Goal: Task Accomplishment & Management: Use online tool/utility

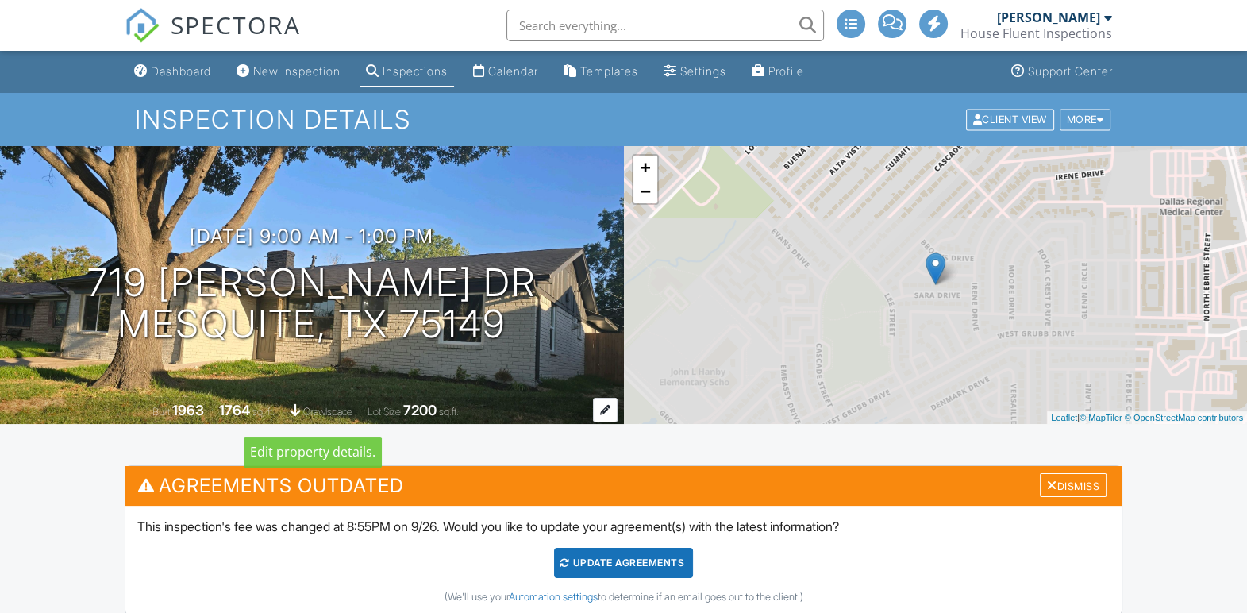
click at [309, 406] on span "crawlspace" at bounding box center [327, 412] width 49 height 12
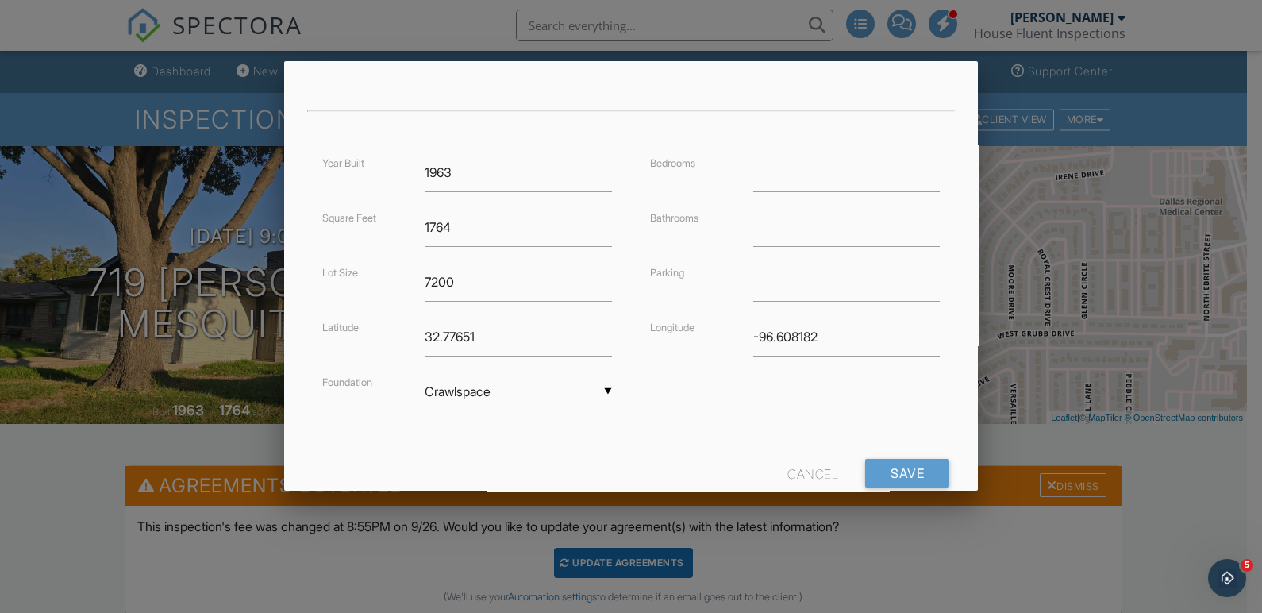
scroll to position [333, 0]
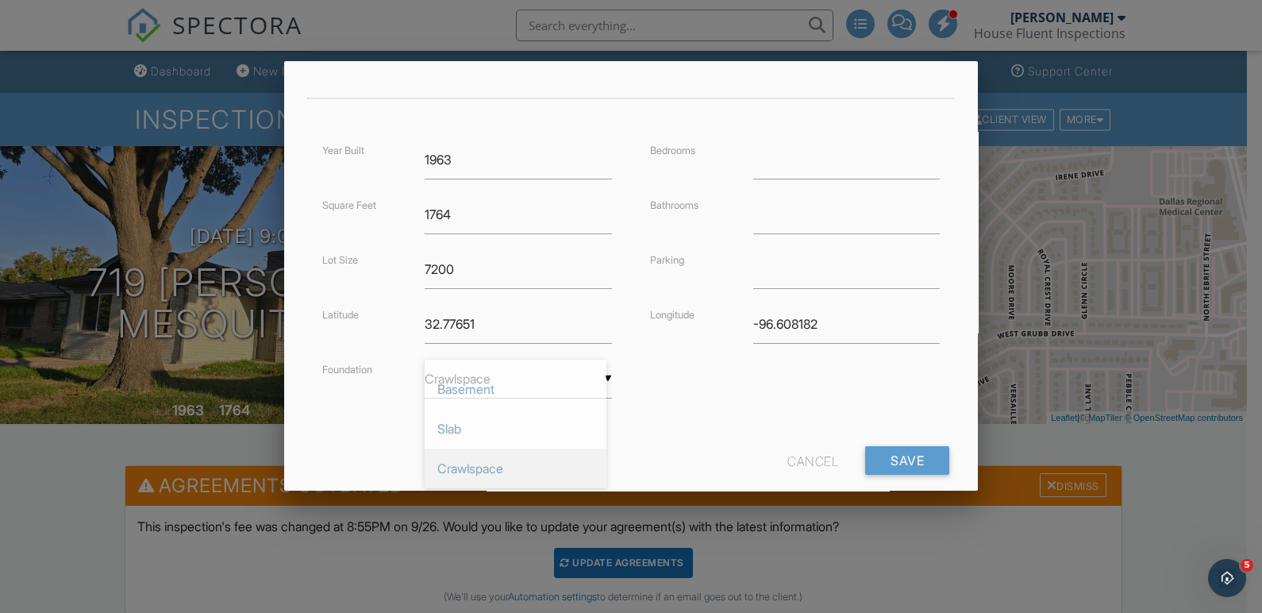
click at [592, 374] on div "▼ Crawlspace Basement Slab Crawlspace Basement Slab Crawlspace" at bounding box center [518, 379] width 187 height 39
click at [542, 458] on span "Slab" at bounding box center [516, 459] width 182 height 40
type input "Slab"
click at [885, 448] on input "Save" at bounding box center [907, 460] width 84 height 29
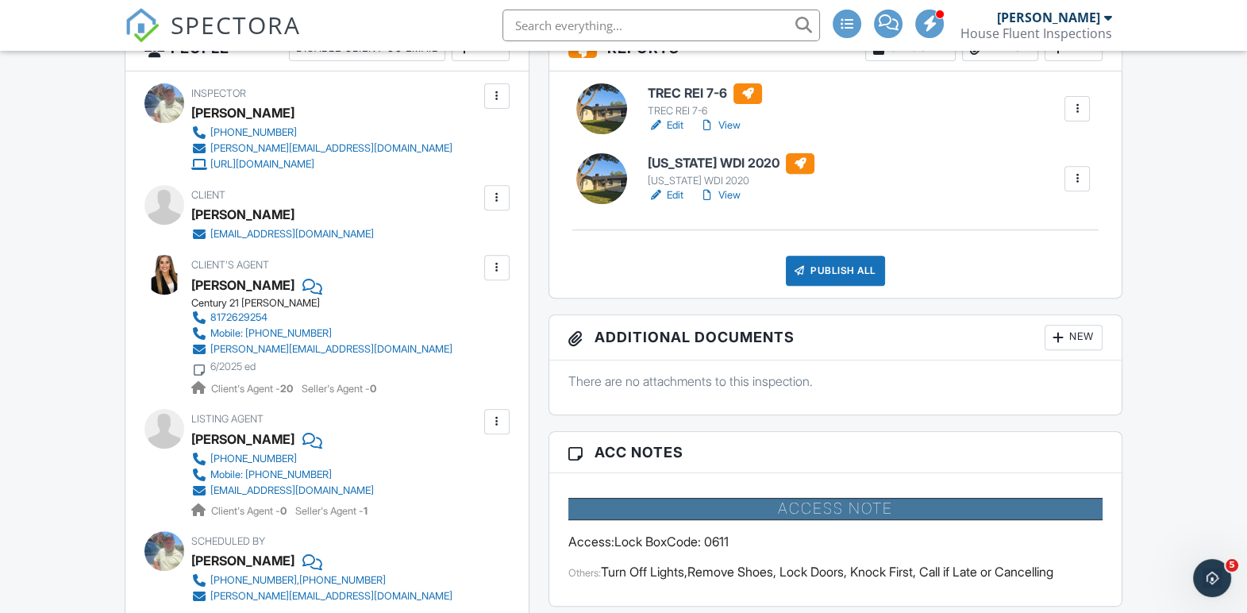
scroll to position [676, 0]
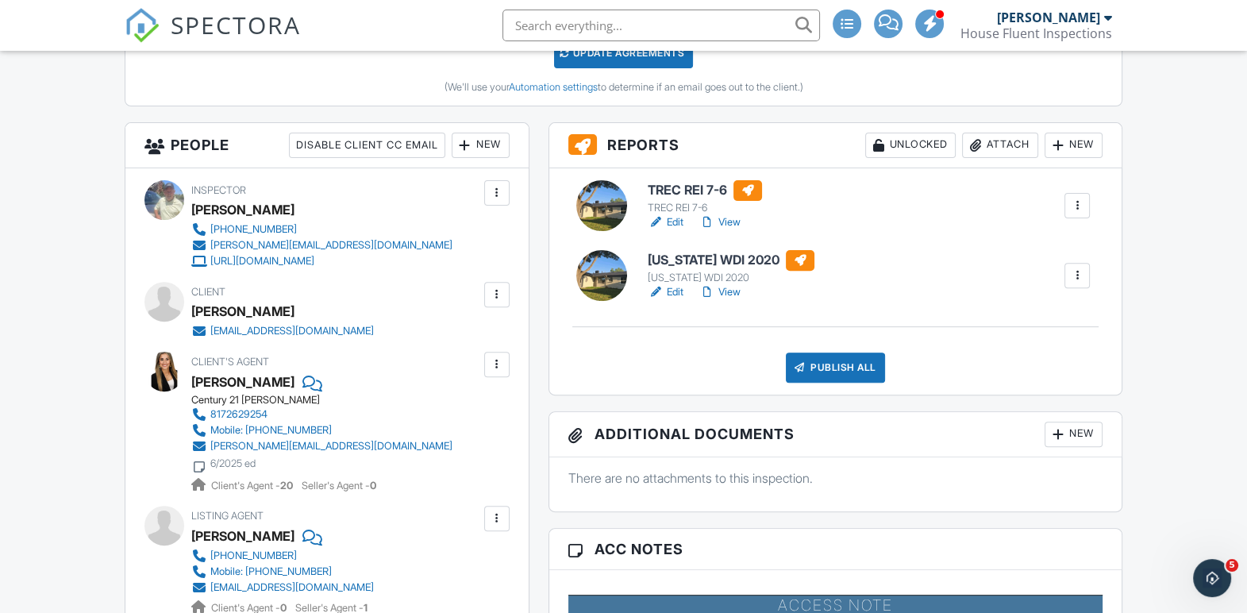
click at [672, 290] on link "Edit" at bounding box center [666, 292] width 36 height 16
